Goal: Communication & Community: Participate in discussion

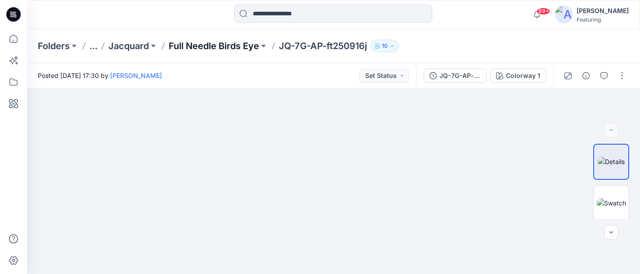
click at [237, 46] on p "Full Needle Birds Eye" at bounding box center [214, 46] width 90 height 13
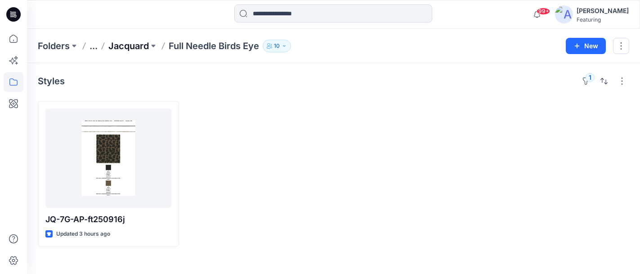
click at [128, 44] on p "Jacquard" at bounding box center [128, 46] width 41 height 13
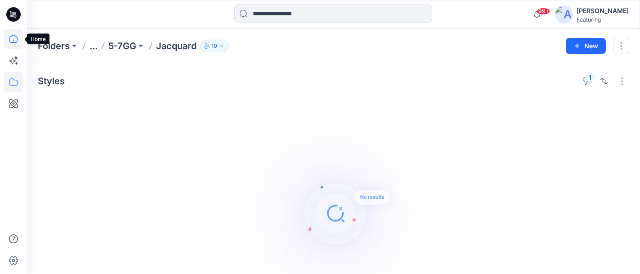
click at [9, 42] on icon at bounding box center [14, 39] width 20 height 20
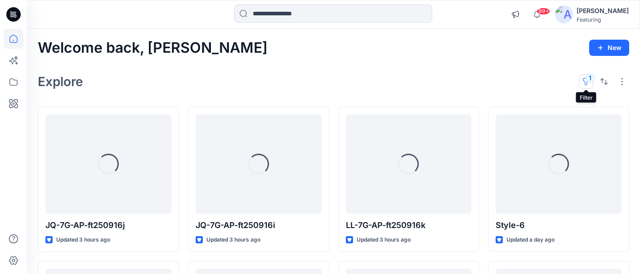
click at [587, 80] on button "1" at bounding box center [586, 81] width 14 height 14
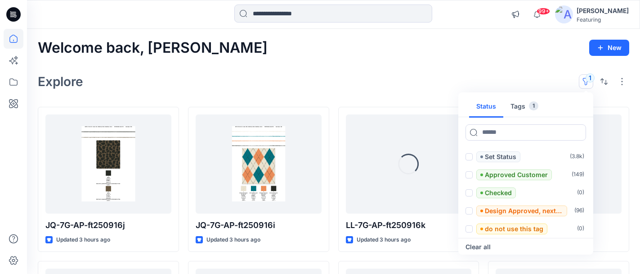
click at [521, 108] on button "Tags 1" at bounding box center [525, 107] width 42 height 22
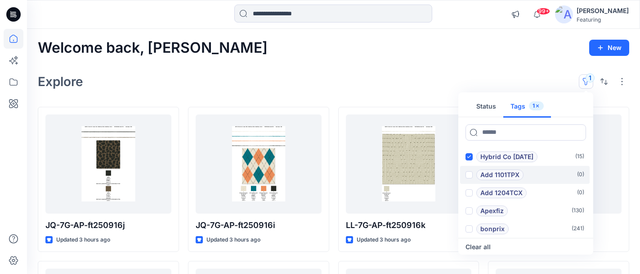
scroll to position [3, 0]
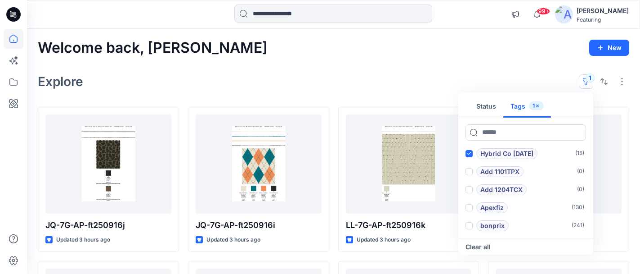
click at [430, 79] on div "Explore 1 Status Tags 1 Hybrid Co [DATE] ( 15 ) Add 1101TPX ( 0 ) Add 1204TCX (…" at bounding box center [334, 82] width 592 height 22
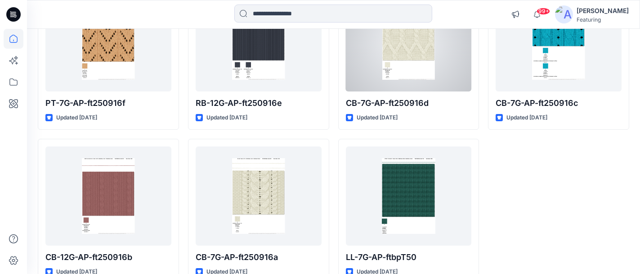
scroll to position [429, 0]
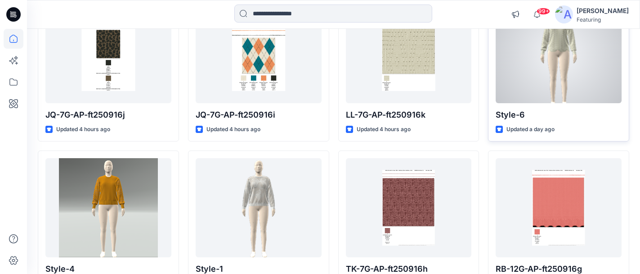
scroll to position [129, 0]
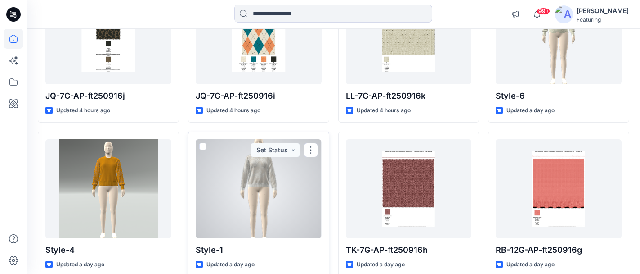
click at [259, 176] on div at bounding box center [259, 188] width 126 height 99
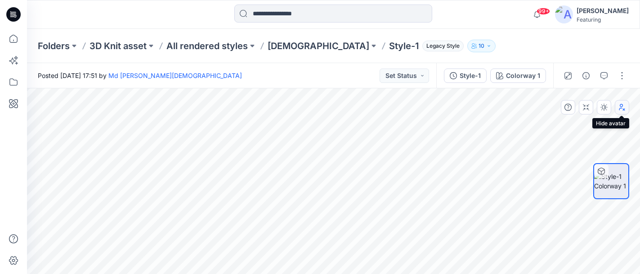
click at [624, 105] on icon "button" at bounding box center [622, 107] width 7 height 7
click at [623, 108] on icon "button" at bounding box center [622, 107] width 7 height 7
click at [606, 77] on icon "button" at bounding box center [604, 75] width 7 height 7
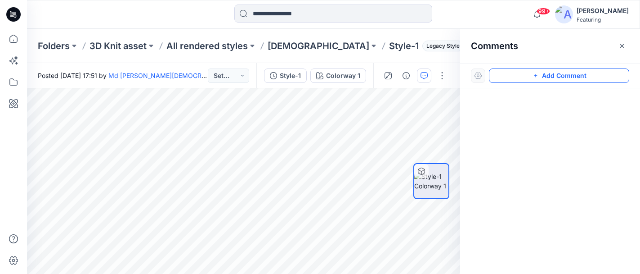
click at [562, 81] on button "Add Comment" at bounding box center [559, 75] width 140 height 14
click at [531, 72] on button "Click on the style to leave a comment" at bounding box center [559, 75] width 140 height 14
click at [500, 77] on button "Click on the style to leave a comment" at bounding box center [559, 75] width 140 height 14
click at [510, 76] on button "Click on the style to leave a comment" at bounding box center [559, 75] width 140 height 14
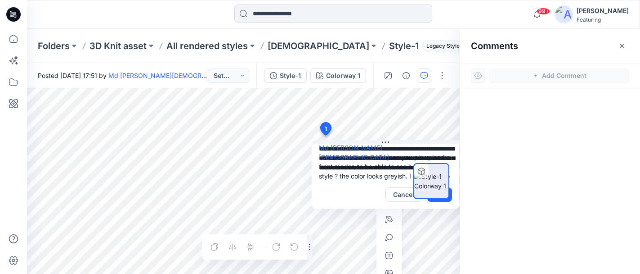
scroll to position [18, 0]
click at [423, 239] on div "**********" at bounding box center [243, 180] width 433 height 185
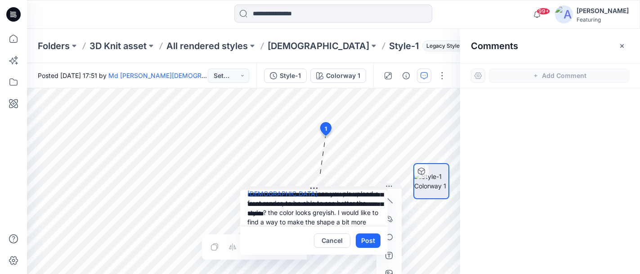
drag, startPoint x: 384, startPoint y: 143, endPoint x: 313, endPoint y: 189, distance: 85.0
click at [313, 189] on icon at bounding box center [314, 188] width 7 height 7
click at [292, 220] on textarea "**********" at bounding box center [314, 207] width 148 height 36
click at [291, 223] on textarea "**********" at bounding box center [314, 207] width 148 height 36
click at [293, 219] on textarea "**********" at bounding box center [314, 207] width 148 height 36
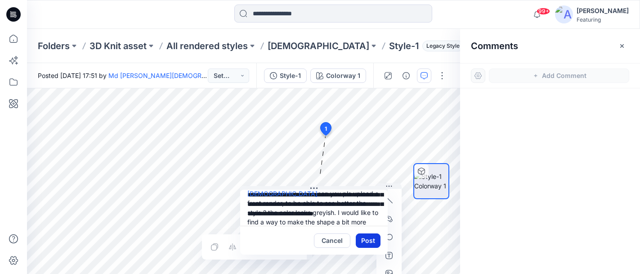
type textarea "**********"
click at [373, 244] on button "Post" at bounding box center [368, 240] width 25 height 14
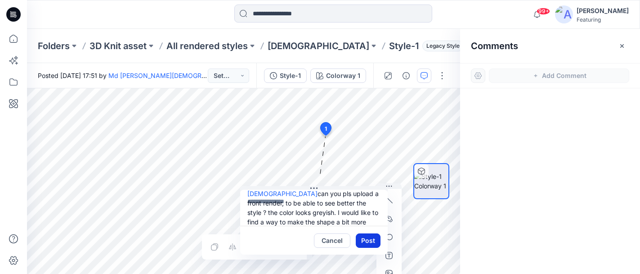
scroll to position [0, 0]
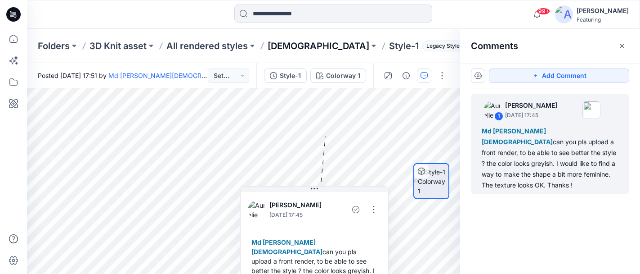
click at [282, 46] on p "[DEMOGRAPHIC_DATA]" at bounding box center [319, 46] width 102 height 13
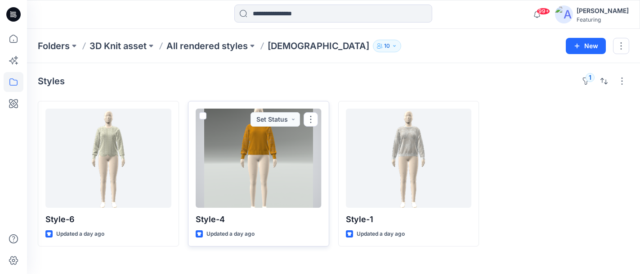
click at [268, 149] on div at bounding box center [259, 157] width 126 height 99
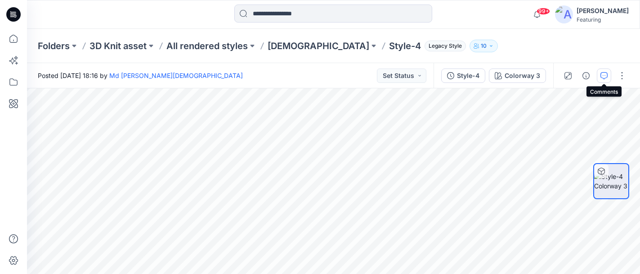
click at [604, 76] on icon "button" at bounding box center [604, 75] width 7 height 7
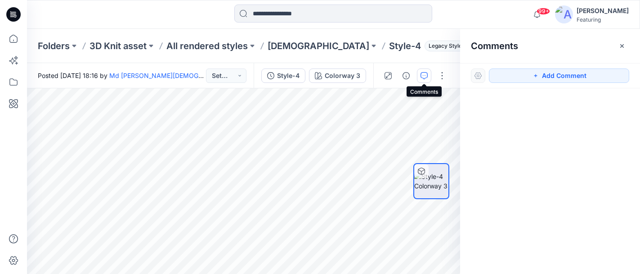
click at [427, 73] on icon "button" at bounding box center [424, 75] width 7 height 7
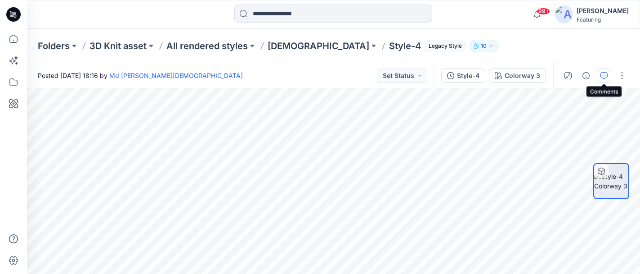
click at [604, 72] on icon "button" at bounding box center [604, 75] width 7 height 7
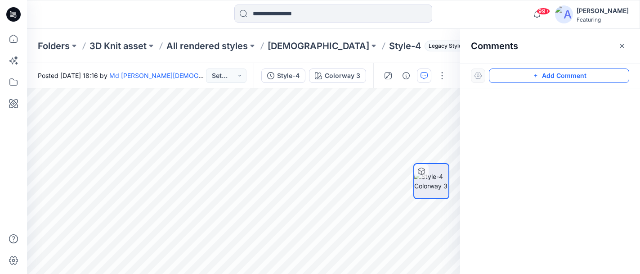
click at [545, 75] on button "Add Comment" at bounding box center [559, 75] width 140 height 14
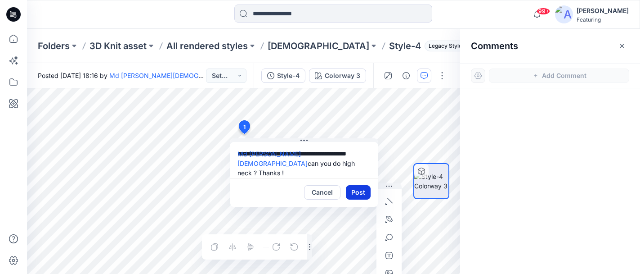
type textarea "**********"
click at [365, 193] on button "Post" at bounding box center [358, 192] width 25 height 14
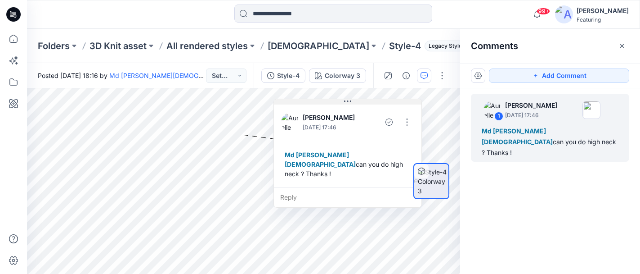
drag, startPoint x: 324, startPoint y: 142, endPoint x: 367, endPoint y: 103, distance: 58.6
click at [367, 103] on button at bounding box center [348, 101] width 148 height 5
click at [406, 123] on button "button" at bounding box center [407, 122] width 14 height 14
click at [396, 143] on p "Edit comment" at bounding box center [409, 142] width 41 height 9
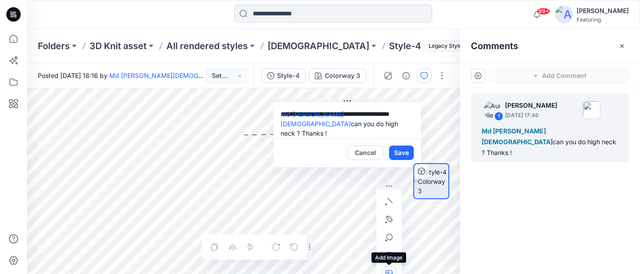
click at [389, 270] on icon "button" at bounding box center [389, 273] width 7 height 7
type input"] "**********"
click at [395, 116] on textarea "**********" at bounding box center [348, 120] width 148 height 36
type textarea "**********"
click at [401, 151] on button "Save" at bounding box center [401, 152] width 25 height 14
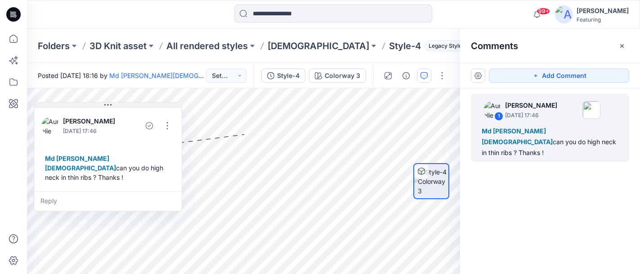
drag, startPoint x: 349, startPoint y: 104, endPoint x: 109, endPoint y: 108, distance: 239.9
click at [109, 108] on icon at bounding box center [107, 104] width 7 height 7
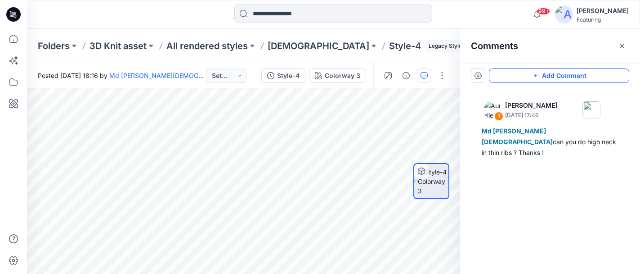
click at [551, 77] on button "Add Comment" at bounding box center [559, 75] width 140 height 14
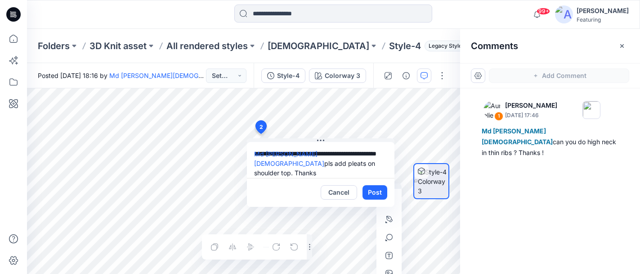
type textarea "**********"
click at [388, 270] on icon "button" at bounding box center [389, 273] width 7 height 7
type input"] "**********"
click at [374, 190] on button "Post" at bounding box center [375, 192] width 25 height 14
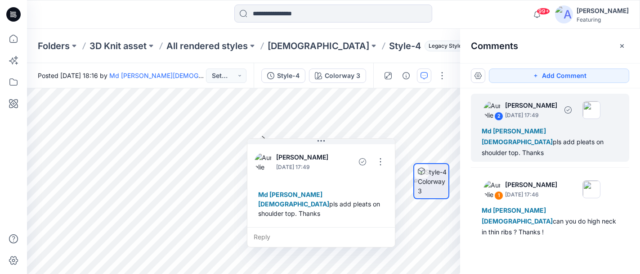
click at [538, 106] on p "[PERSON_NAME]" at bounding box center [531, 105] width 52 height 11
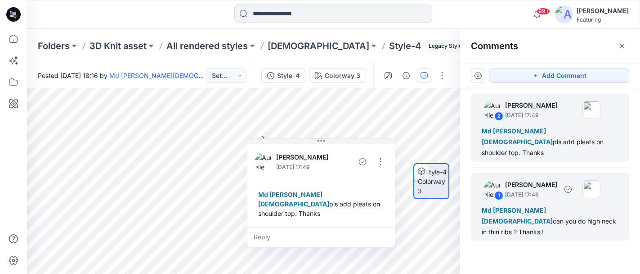
click at [546, 205] on div "Md [PERSON_NAME][DEMOGRAPHIC_DATA] can you do high neck in thin ribs ? Thanks !" at bounding box center [550, 221] width 137 height 32
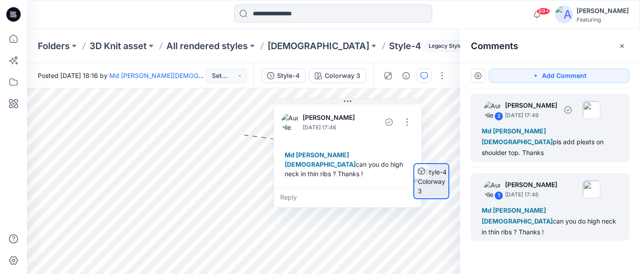
click at [541, 131] on div "Md [PERSON_NAME][DEMOGRAPHIC_DATA] pls add pleats on shoulder top. Thanks" at bounding box center [550, 142] width 137 height 32
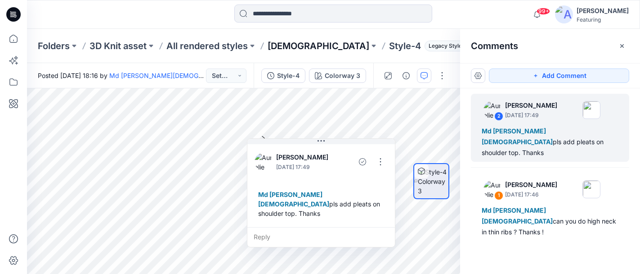
click at [290, 47] on p "[DEMOGRAPHIC_DATA]" at bounding box center [319, 46] width 102 height 13
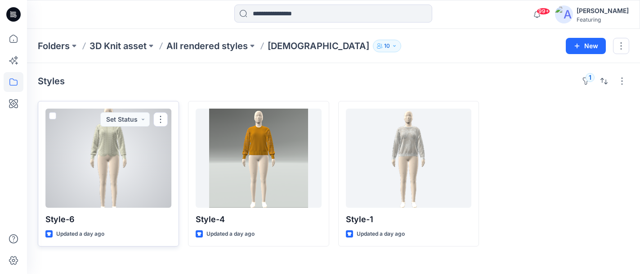
click at [122, 161] on div at bounding box center [108, 157] width 126 height 99
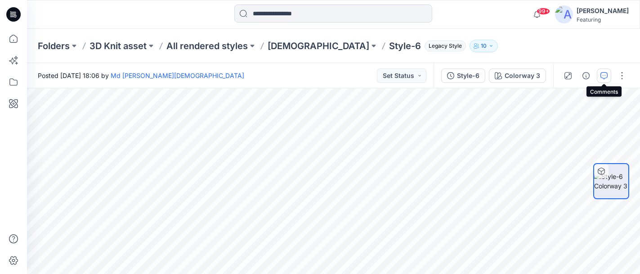
click at [602, 75] on icon "button" at bounding box center [604, 75] width 7 height 7
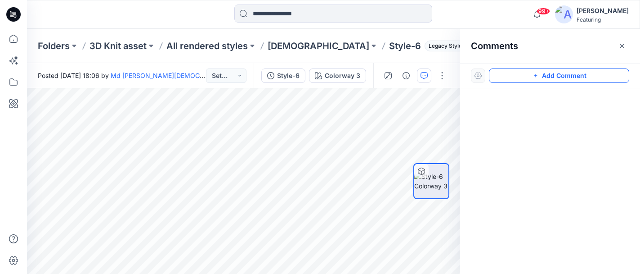
click at [551, 75] on button "Add Comment" at bounding box center [559, 75] width 140 height 14
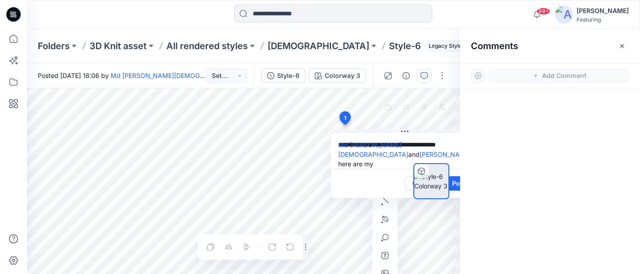
scroll to position [0, 12]
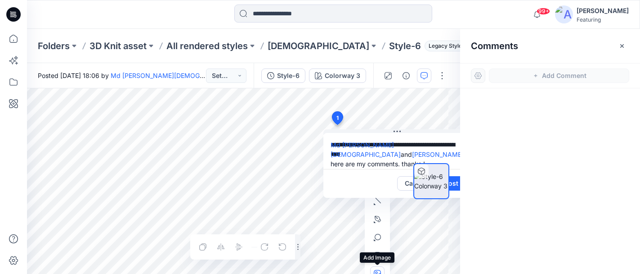
type textarea "**********"
click at [378, 270] on icon "button" at bounding box center [377, 273] width 7 height 7
type input"] "**********"
click at [365, 155] on textarea "**********" at bounding box center [398, 151] width 148 height 36
type textarea "**********"
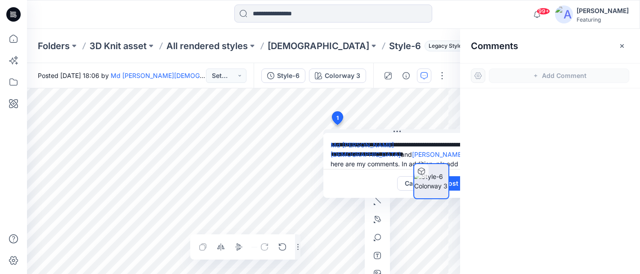
click at [293, 235] on div "Layer 1" at bounding box center [231, 180] width 433 height 185
click at [455, 181] on div at bounding box center [432, 181] width 58 height 75
click at [455, 186] on div at bounding box center [432, 181] width 58 height 75
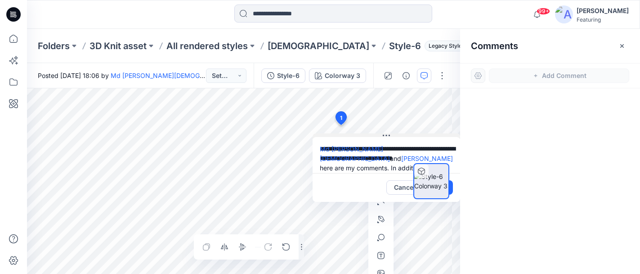
scroll to position [0, 0]
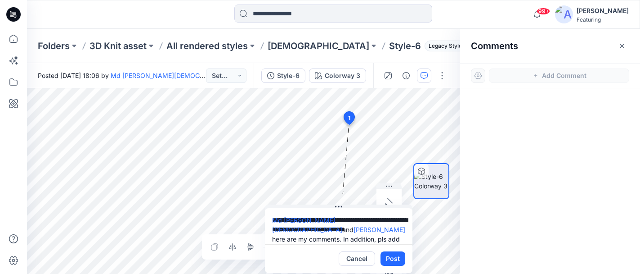
click at [326, 201] on div "**********" at bounding box center [243, 180] width 433 height 185
click at [392, 257] on button "Post" at bounding box center [393, 258] width 25 height 14
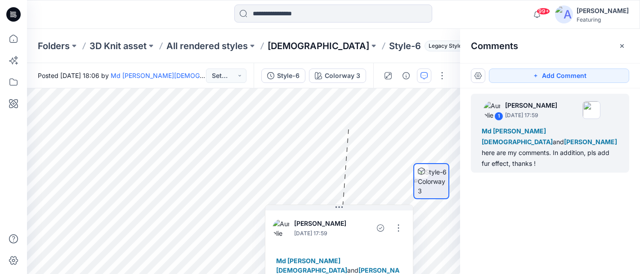
click at [276, 46] on p "[DEMOGRAPHIC_DATA]" at bounding box center [319, 46] width 102 height 13
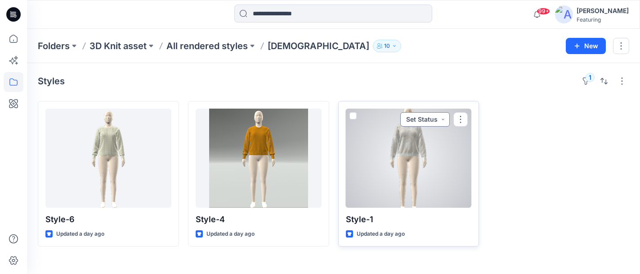
click at [439, 121] on button "Set Status" at bounding box center [426, 119] width 50 height 14
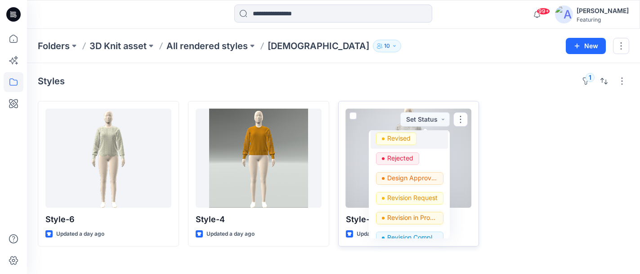
scroll to position [83, 0]
click at [417, 195] on p "Revision Request" at bounding box center [412, 197] width 50 height 12
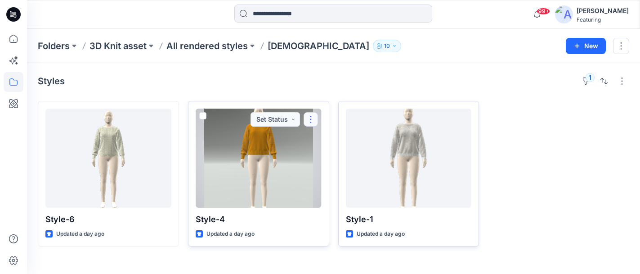
click at [311, 119] on button "button" at bounding box center [311, 119] width 14 height 14
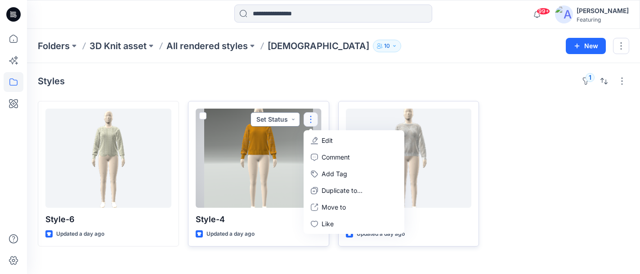
click at [289, 118] on button "Set Status" at bounding box center [276, 119] width 50 height 14
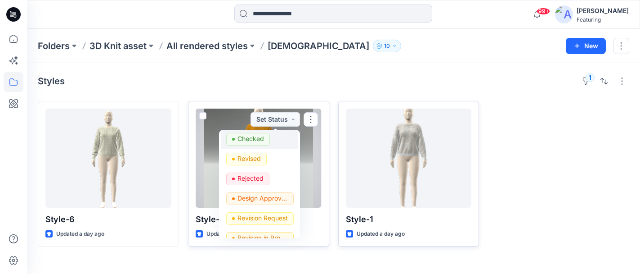
scroll to position [64, 0]
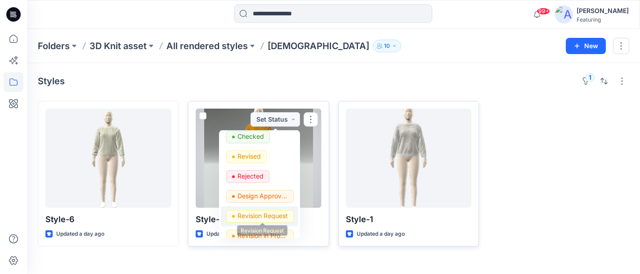
click at [268, 215] on p "Revision Request" at bounding box center [263, 216] width 50 height 12
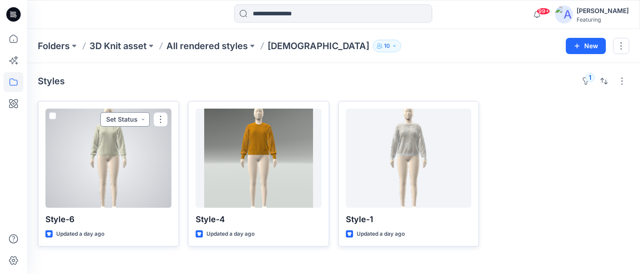
click at [139, 117] on button "Set Status" at bounding box center [125, 119] width 50 height 14
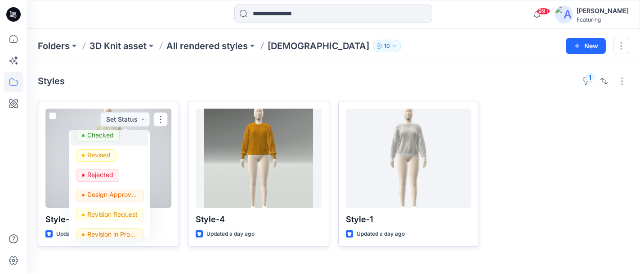
scroll to position [68, 0]
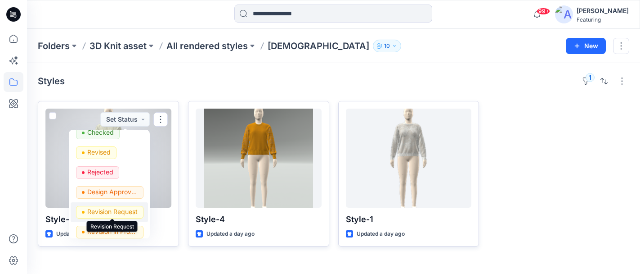
click at [115, 212] on p "Revision Request" at bounding box center [112, 212] width 50 height 12
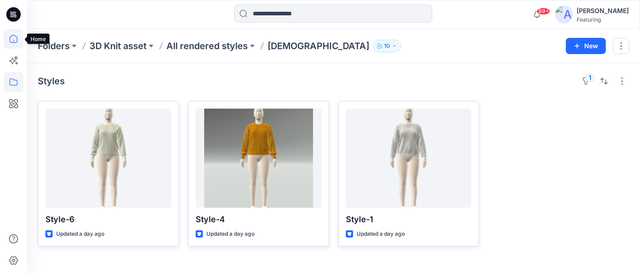
click at [14, 43] on icon at bounding box center [14, 39] width 20 height 20
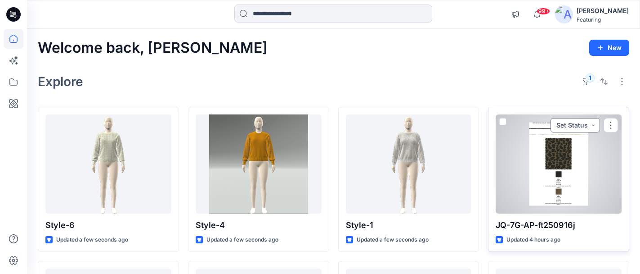
click at [587, 122] on button "Set Status" at bounding box center [576, 125] width 50 height 14
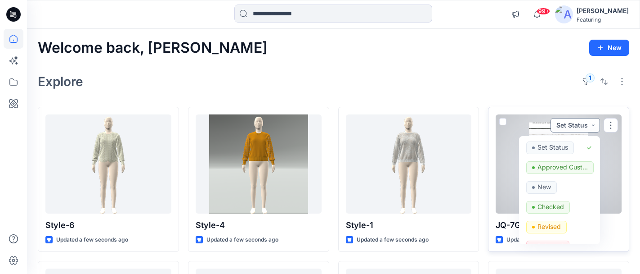
click at [587, 122] on button "Set Status" at bounding box center [576, 125] width 50 height 14
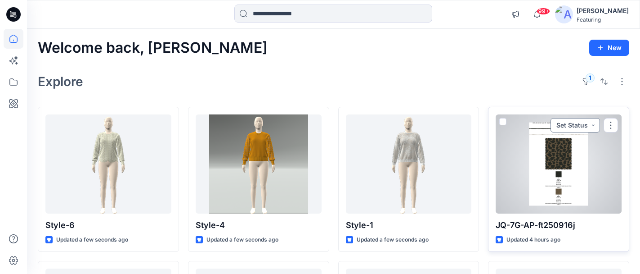
click at [587, 122] on button "Set Status" at bounding box center [576, 125] width 50 height 14
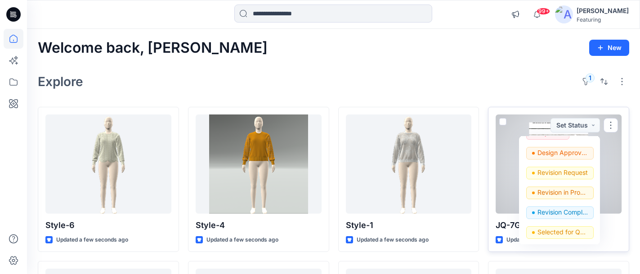
scroll to position [122, 0]
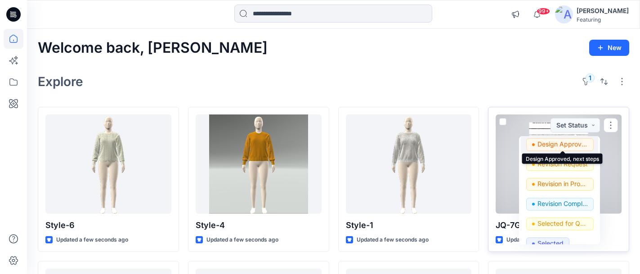
click at [559, 144] on p "Design Approved, next steps" at bounding box center [563, 144] width 50 height 12
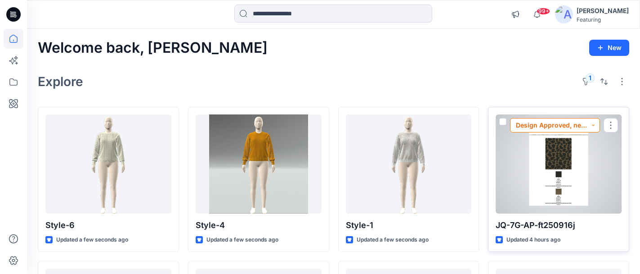
click at [564, 121] on button "Design Approved, next steps" at bounding box center [555, 125] width 90 height 14
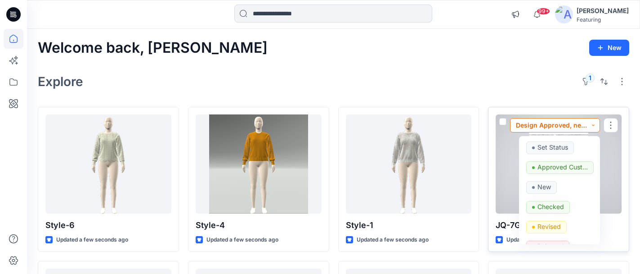
click at [591, 123] on button "Design Approved, next steps" at bounding box center [555, 125] width 90 height 14
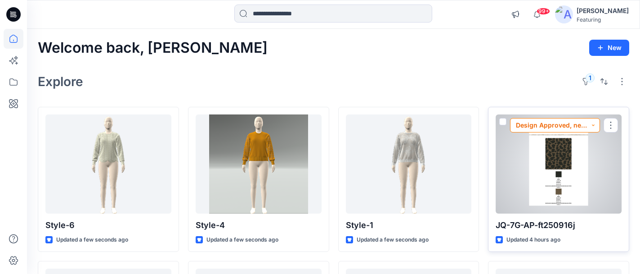
click at [593, 123] on button "Design Approved, next steps" at bounding box center [555, 125] width 90 height 14
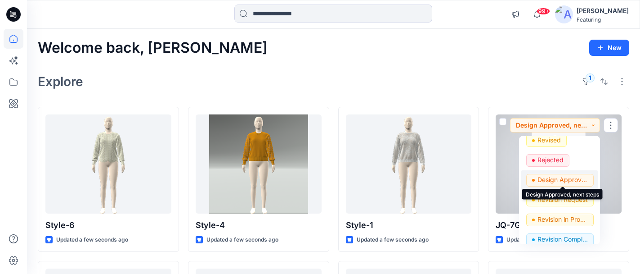
scroll to position [83, 0]
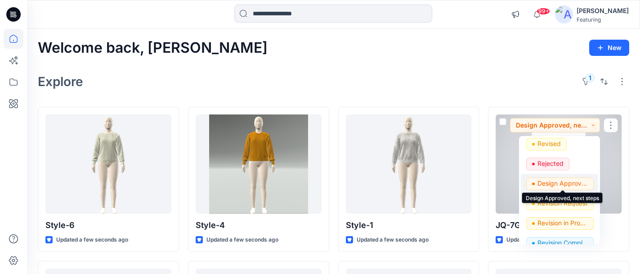
click at [560, 184] on p "Design Approved, next steps" at bounding box center [563, 183] width 50 height 12
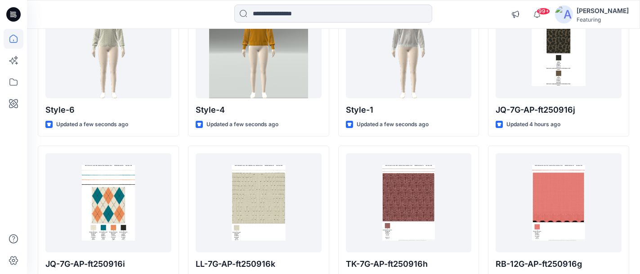
scroll to position [163, 0]
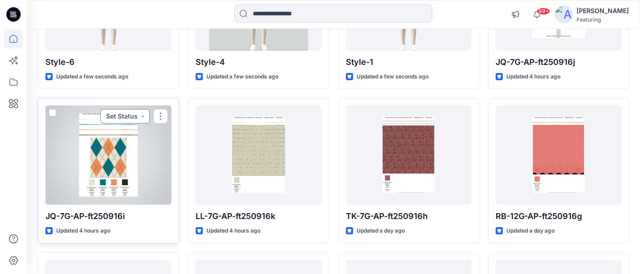
click at [143, 117] on button "Set Status" at bounding box center [125, 116] width 50 height 14
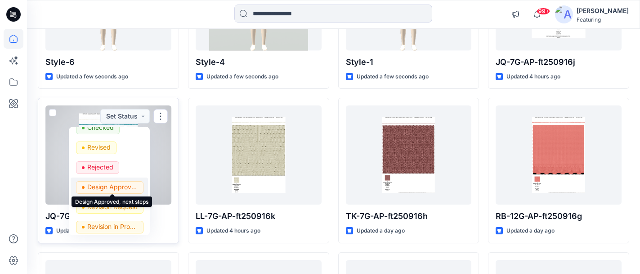
scroll to position [68, 0]
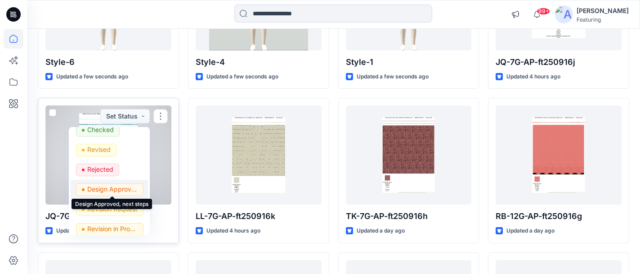
click at [120, 187] on p "Design Approved, next steps" at bounding box center [112, 189] width 50 height 12
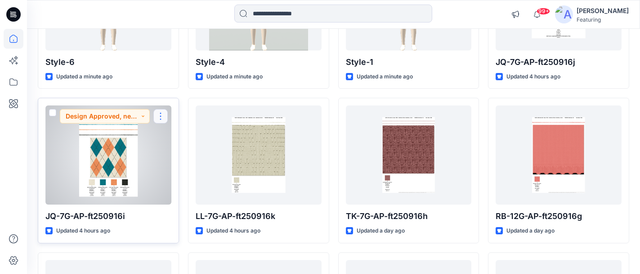
click at [160, 116] on button "button" at bounding box center [160, 116] width 14 height 14
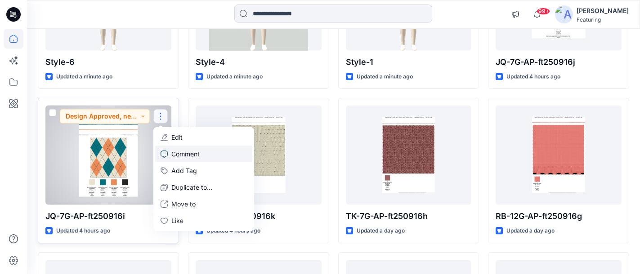
click at [184, 151] on p "Comment" at bounding box center [185, 153] width 28 height 9
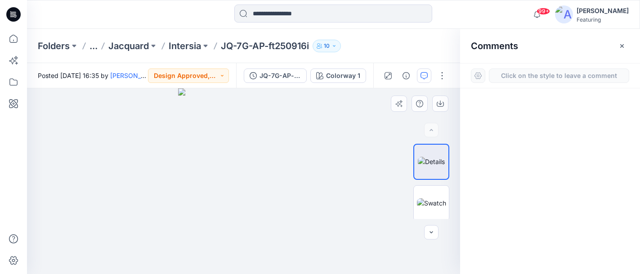
click at [294, 159] on div "1" at bounding box center [243, 180] width 433 height 185
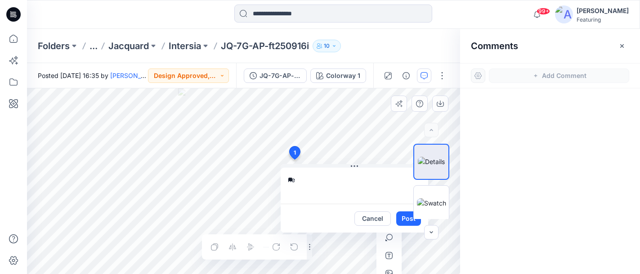
type textarea "*"
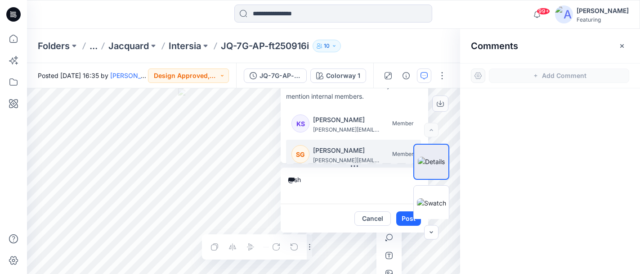
click at [331, 152] on p "[PERSON_NAME]" at bounding box center [347, 150] width 68 height 11
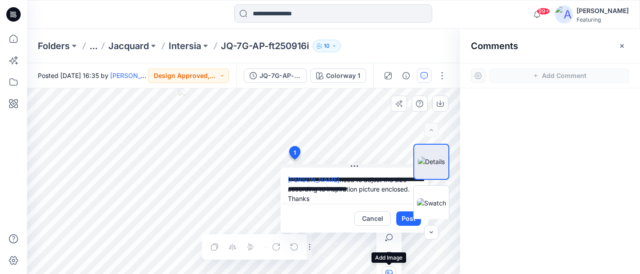
click at [391, 271] on icon "button" at bounding box center [389, 273] width 7 height 7
click at [342, 197] on textarea "**********" at bounding box center [355, 185] width 148 height 36
paste textarea "******"
type textarea "**********"
click at [388, 271] on icon "button" at bounding box center [388, 272] width 2 height 2
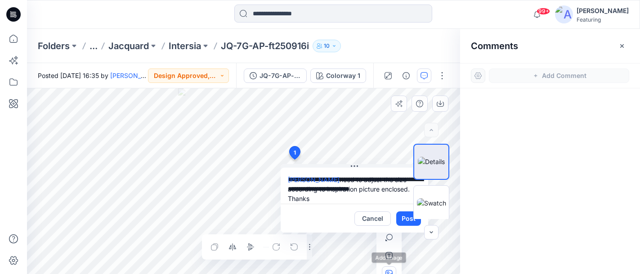
type input"] "**********"
click at [401, 218] on button "Post" at bounding box center [408, 218] width 25 height 14
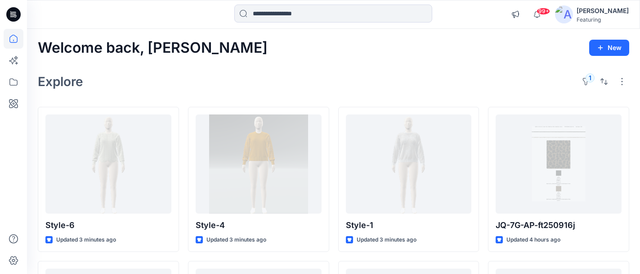
scroll to position [163, 0]
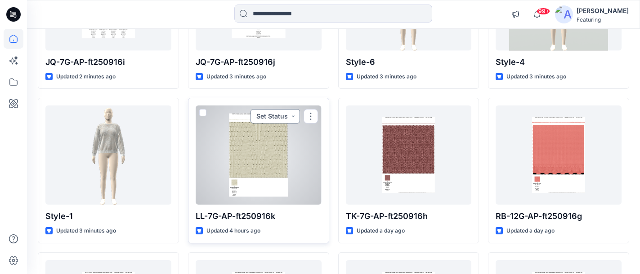
click at [292, 117] on button "Set Status" at bounding box center [276, 116] width 50 height 14
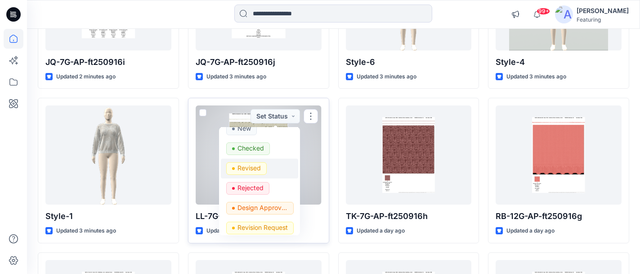
scroll to position [50, 0]
click at [264, 208] on p "Design Approved, next steps" at bounding box center [263, 207] width 50 height 12
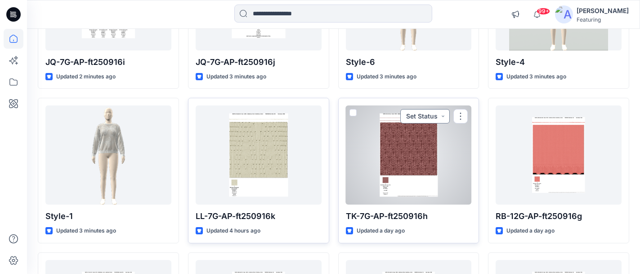
click at [442, 114] on button "Set Status" at bounding box center [426, 116] width 50 height 14
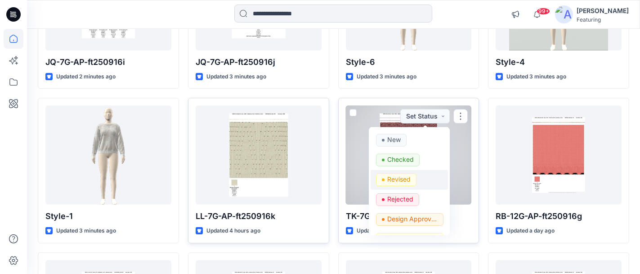
scroll to position [40, 0]
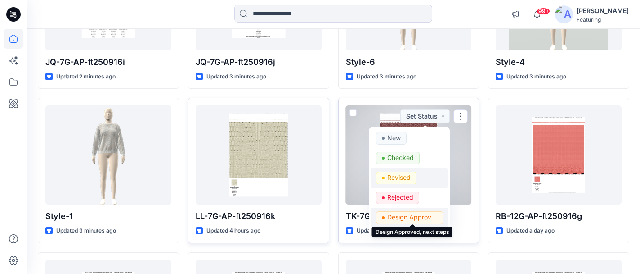
click at [409, 214] on p "Design Approved, next steps" at bounding box center [412, 217] width 50 height 12
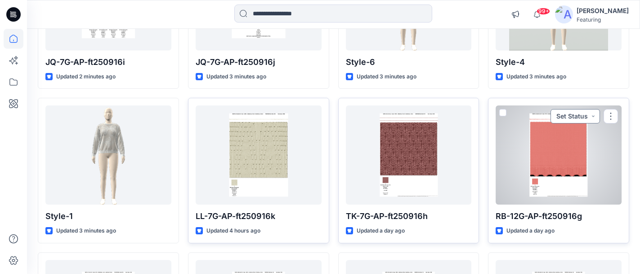
click at [594, 115] on button "Set Status" at bounding box center [576, 116] width 50 height 14
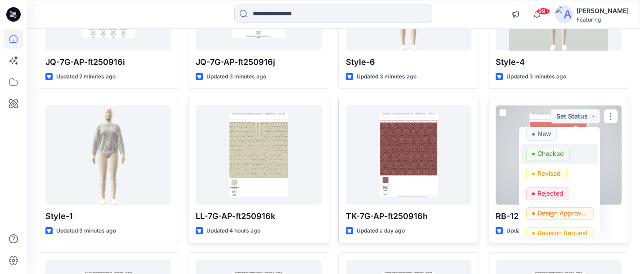
scroll to position [52, 0]
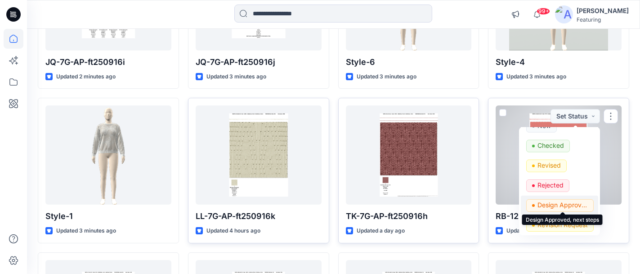
click at [555, 203] on p "Design Approved, next steps" at bounding box center [563, 205] width 50 height 12
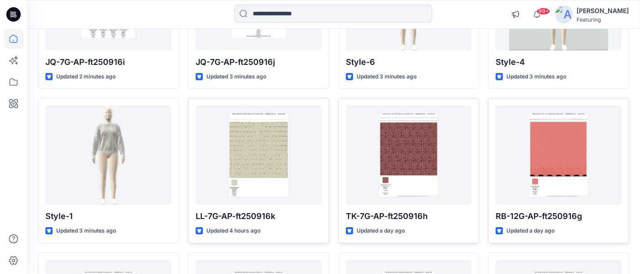
click at [632, 136] on div "Welcome back, Aurelie New Explore 1 JQ-7G-AP-ft250916i Updated 2 minutes ago St…" at bounding box center [333, 153] width 613 height 574
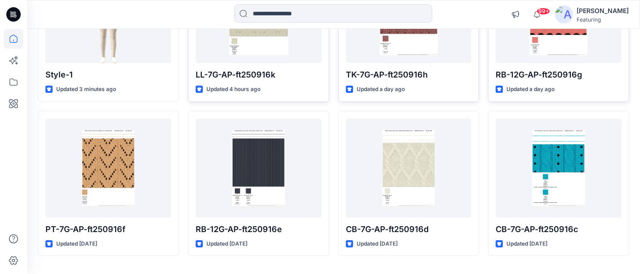
scroll to position [329, 0]
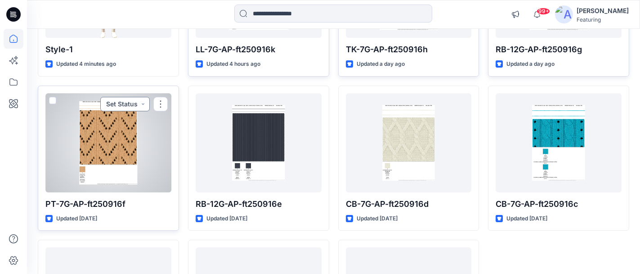
click at [140, 104] on button "Set Status" at bounding box center [125, 104] width 50 height 14
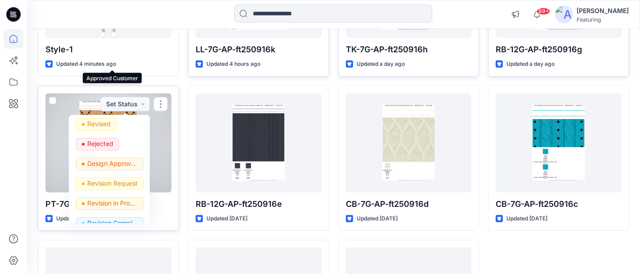
scroll to position [82, 0]
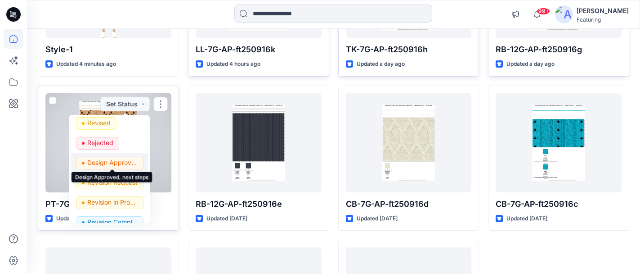
click at [112, 161] on p "Design Approved, next steps" at bounding box center [112, 163] width 50 height 12
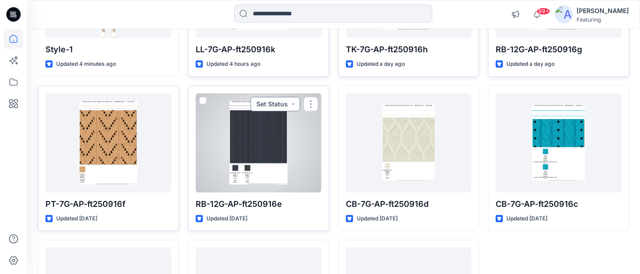
click at [287, 104] on button "Set Status" at bounding box center [276, 104] width 50 height 14
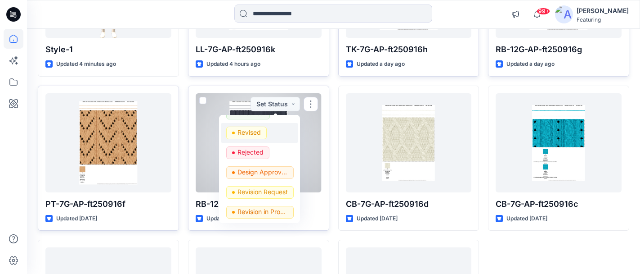
scroll to position [76, 0]
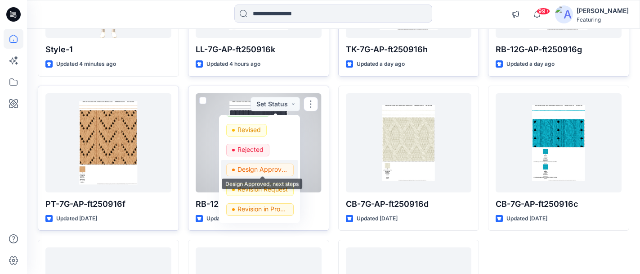
click at [269, 169] on p "Design Approved, next steps" at bounding box center [263, 169] width 50 height 12
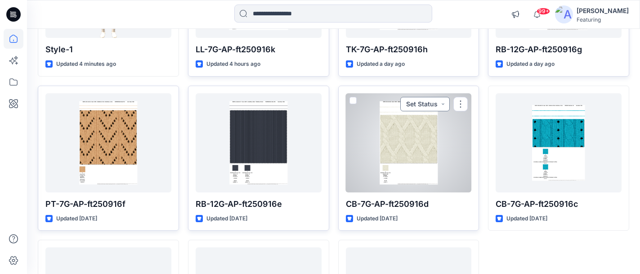
click at [442, 103] on button "Set Status" at bounding box center [426, 104] width 50 height 14
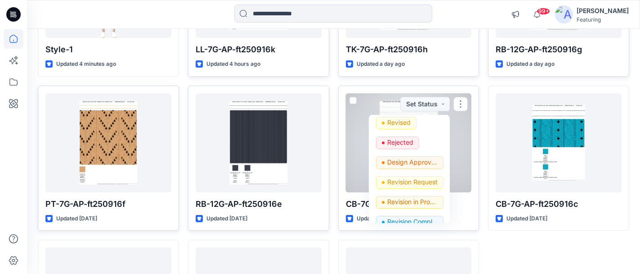
scroll to position [86, 0]
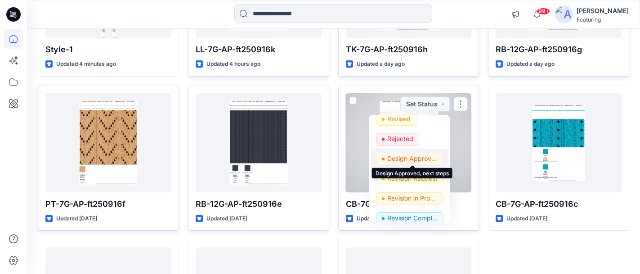
click at [417, 160] on p "Design Approved, next steps" at bounding box center [412, 159] width 50 height 12
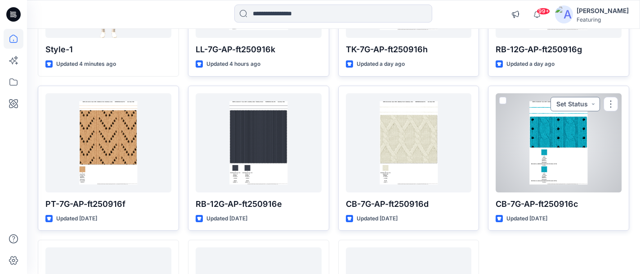
click at [591, 100] on button "Set Status" at bounding box center [576, 104] width 50 height 14
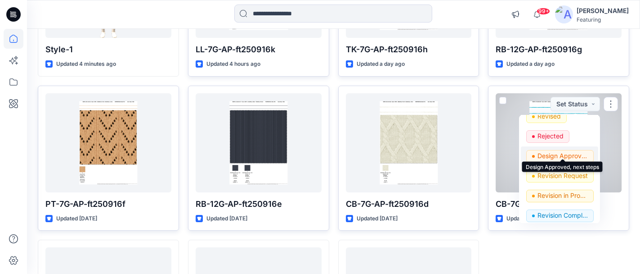
scroll to position [93, 0]
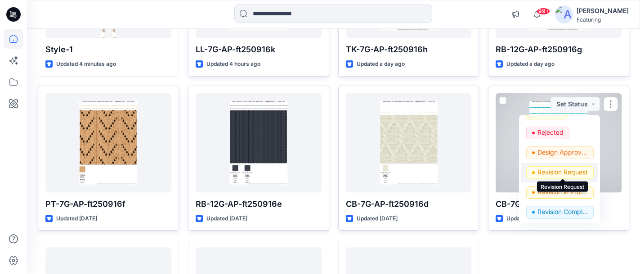
click at [567, 174] on p "Revision Request" at bounding box center [563, 172] width 50 height 12
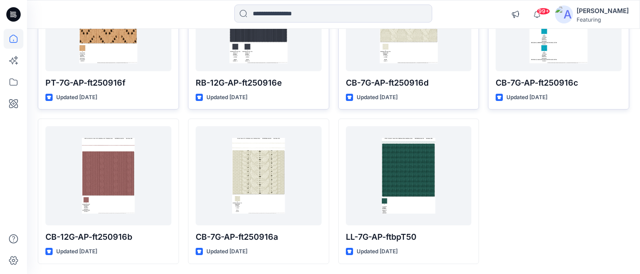
scroll to position [451, 0]
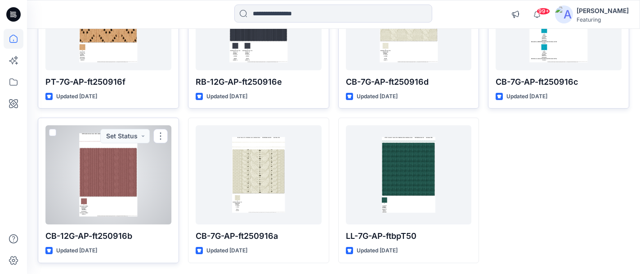
click at [127, 135] on button "Set Status" at bounding box center [125, 136] width 50 height 14
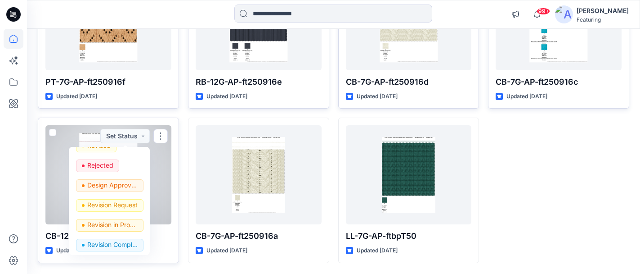
scroll to position [109, 0]
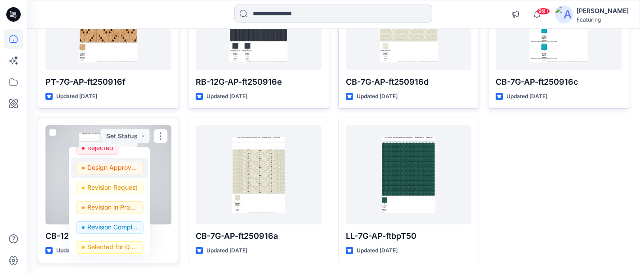
click at [118, 173] on p "Design Approved, next steps" at bounding box center [112, 168] width 50 height 12
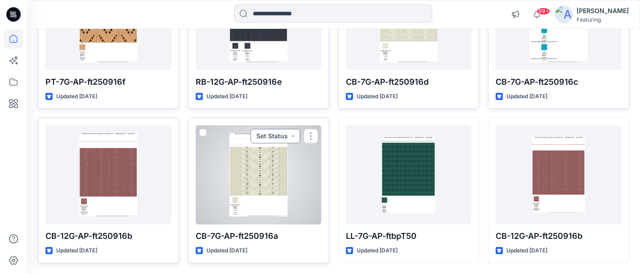
click at [284, 135] on button "Set Status" at bounding box center [276, 136] width 50 height 14
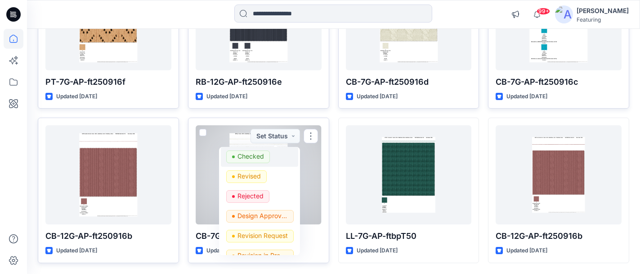
scroll to position [86, 0]
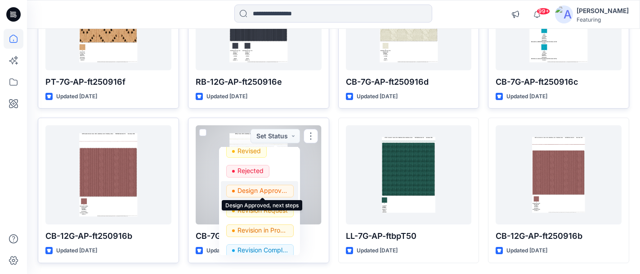
click at [270, 191] on p "Design Approved, next steps" at bounding box center [263, 191] width 50 height 12
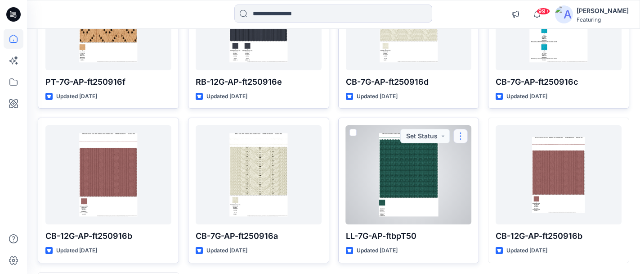
click at [461, 137] on button "button" at bounding box center [461, 136] width 14 height 14
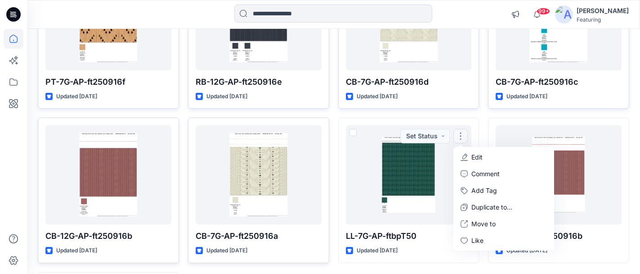
click at [482, 117] on div "JQ-7G-AP-ft250916i Updated 3 minutes ago Style-1 Updated 4 minutes ago PT-7G-AP…" at bounding box center [334, 36] width 592 height 762
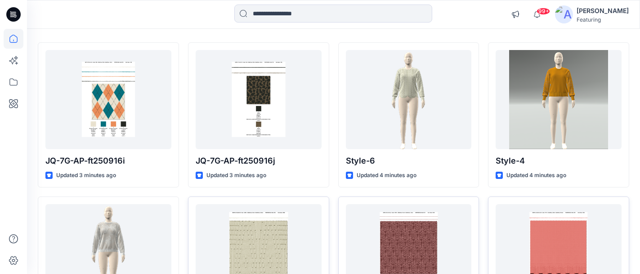
scroll to position [0, 0]
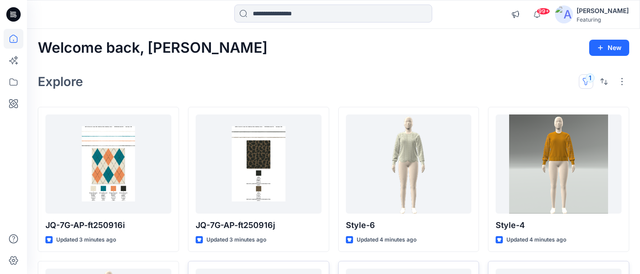
click at [588, 79] on button "1" at bounding box center [586, 81] width 14 height 14
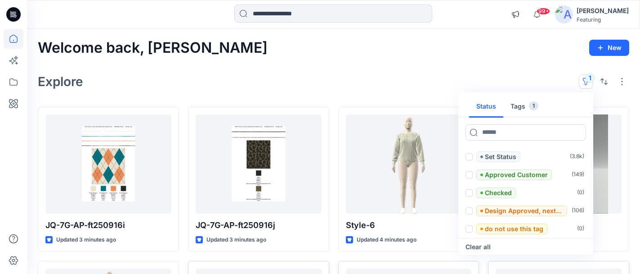
click at [514, 109] on button "Tags 1" at bounding box center [525, 107] width 42 height 22
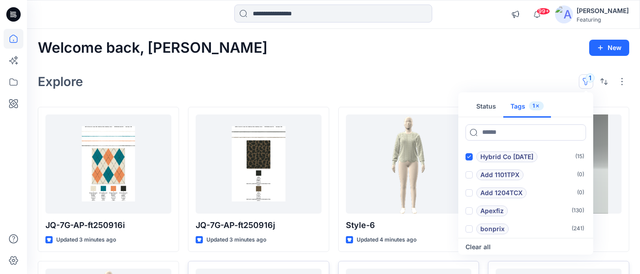
click at [443, 81] on div "Explore 1 Status Tags 1 Hybrid Co [DATE] ( 15 ) Add 1101TPX ( 0 ) Add 1204TCX (…" at bounding box center [334, 82] width 592 height 22
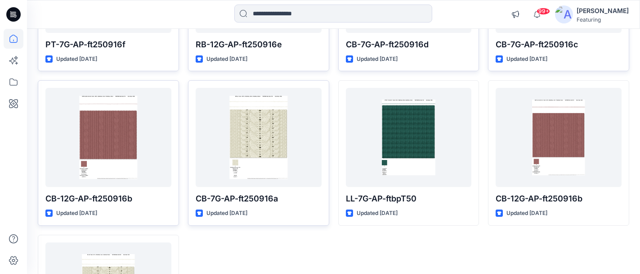
scroll to position [492, 0]
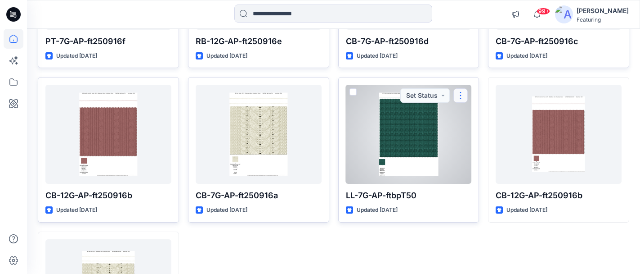
click at [461, 94] on button "button" at bounding box center [461, 95] width 14 height 14
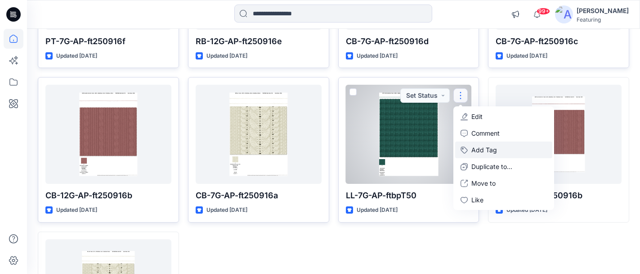
click at [491, 153] on button "Add Tag" at bounding box center [503, 149] width 97 height 17
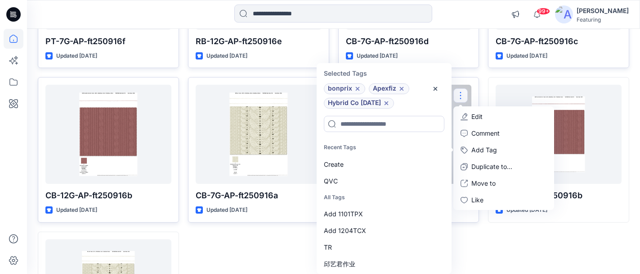
click at [385, 104] on icon at bounding box center [387, 103] width 4 height 4
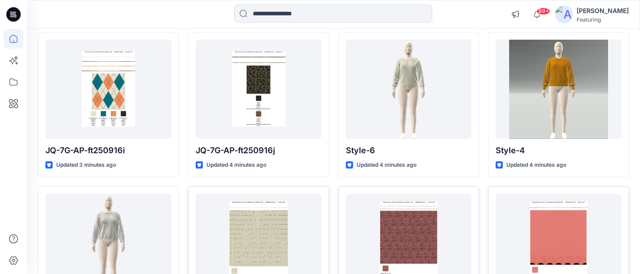
scroll to position [0, 0]
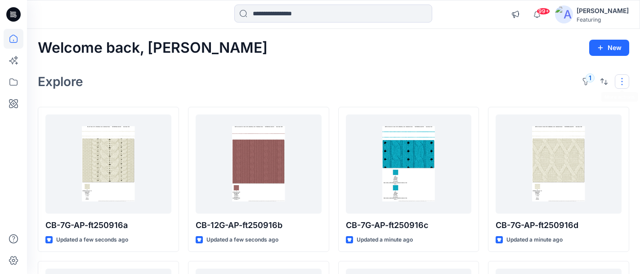
click at [625, 82] on button "button" at bounding box center [622, 81] width 14 height 14
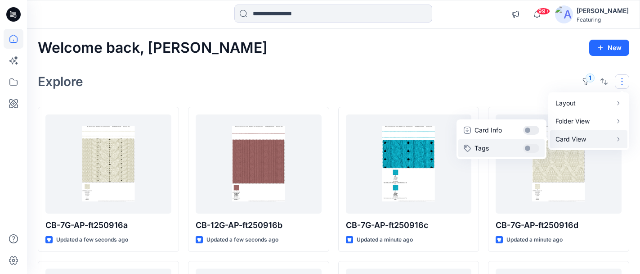
click at [535, 148] on button "Tags" at bounding box center [502, 148] width 86 height 18
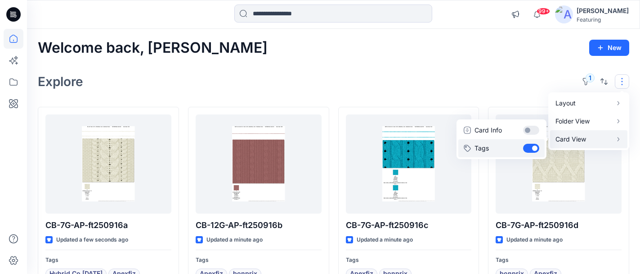
click at [535, 148] on button "Tags" at bounding box center [502, 148] width 86 height 18
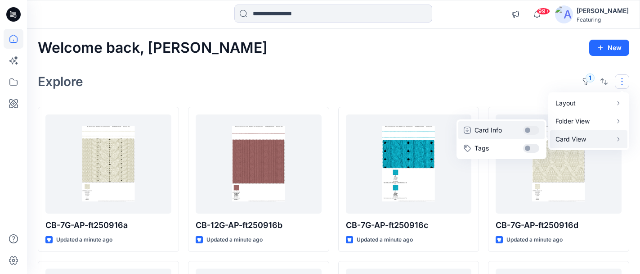
click at [534, 131] on button "Card Info" at bounding box center [502, 130] width 86 height 18
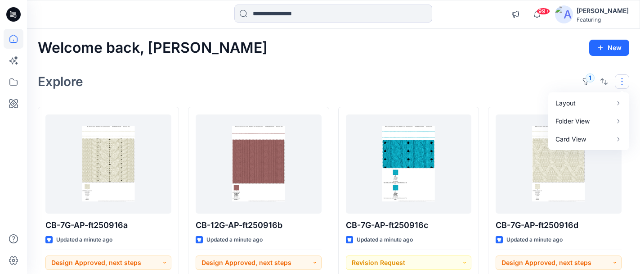
click at [500, 75] on div "Explore 1 Layout Grid Large Grid Folder View Compact Card Card View Card Info T…" at bounding box center [334, 82] width 592 height 22
